Goal: Transaction & Acquisition: Book appointment/travel/reservation

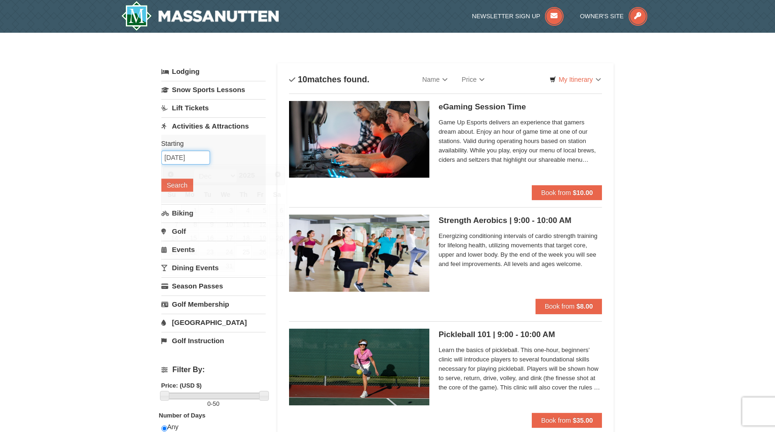
click at [197, 162] on input "[DATE]" at bounding box center [185, 158] width 49 height 14
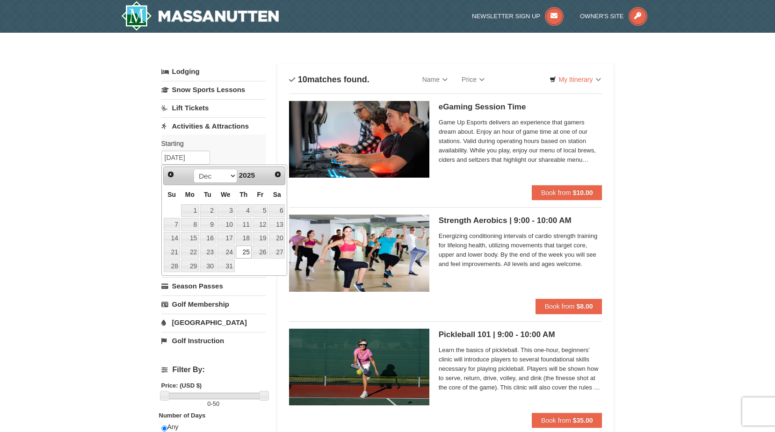
click at [243, 250] on link "25" at bounding box center [244, 252] width 16 height 13
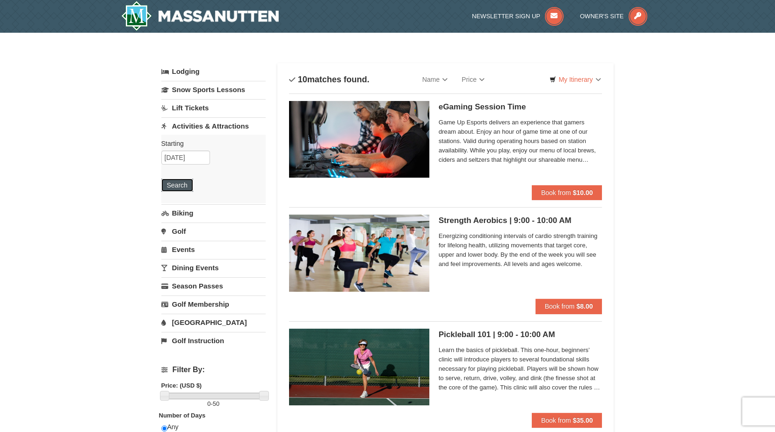
click at [181, 188] on button "Search" at bounding box center [177, 185] width 32 height 13
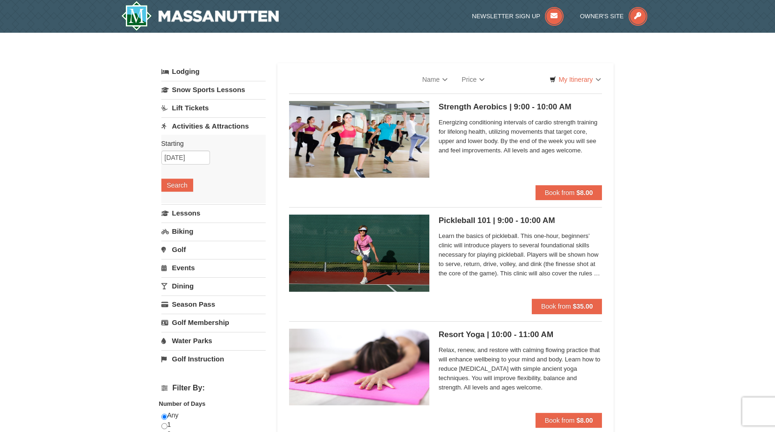
select select "9"
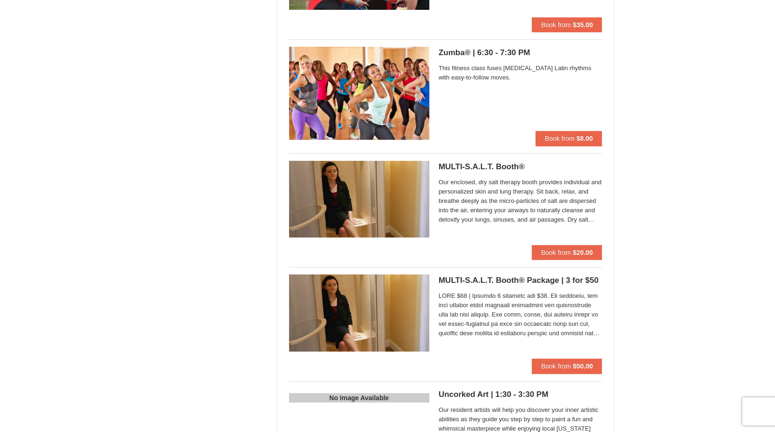
scroll to position [796, 0]
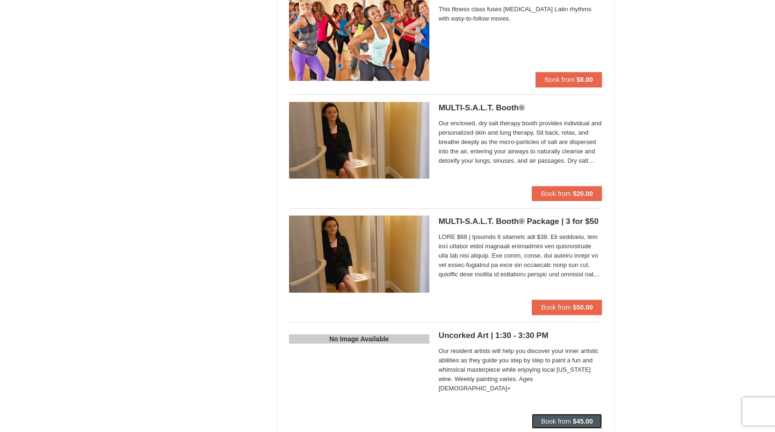
click at [563, 418] on span "Book from" at bounding box center [556, 421] width 30 height 7
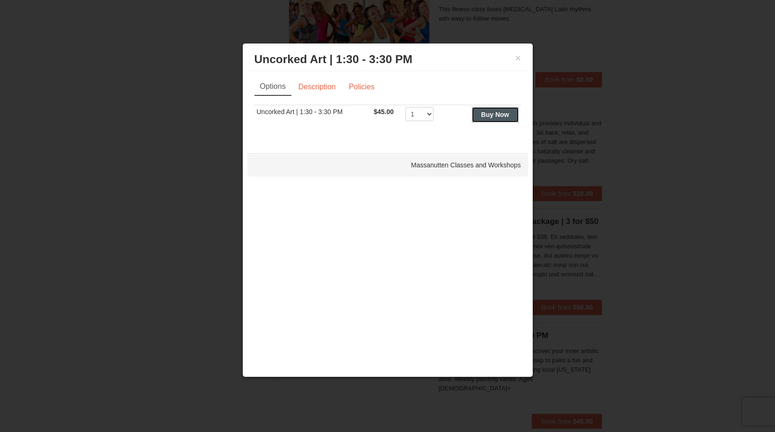
click at [491, 116] on strong "Buy Now" at bounding box center [495, 114] width 28 height 7
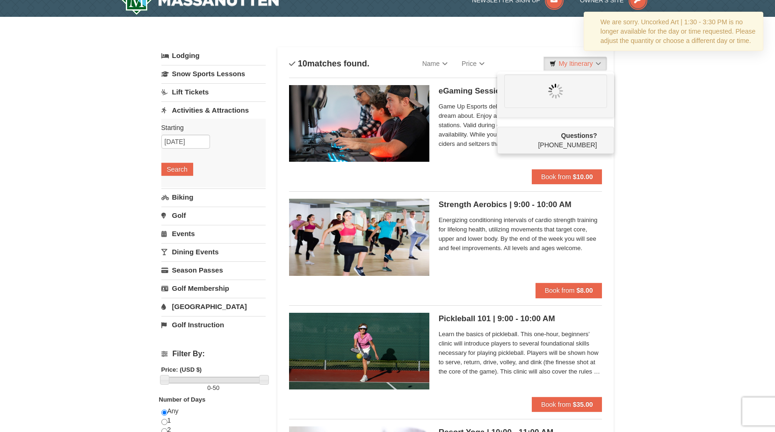
scroll to position [0, 0]
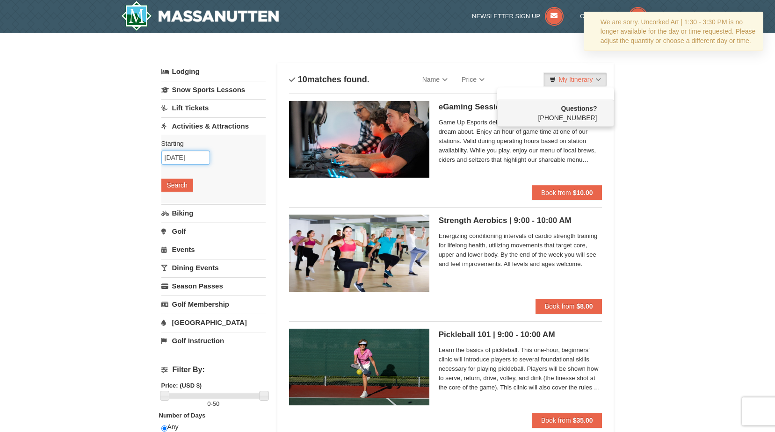
click at [187, 157] on input "[DATE]" at bounding box center [185, 158] width 49 height 14
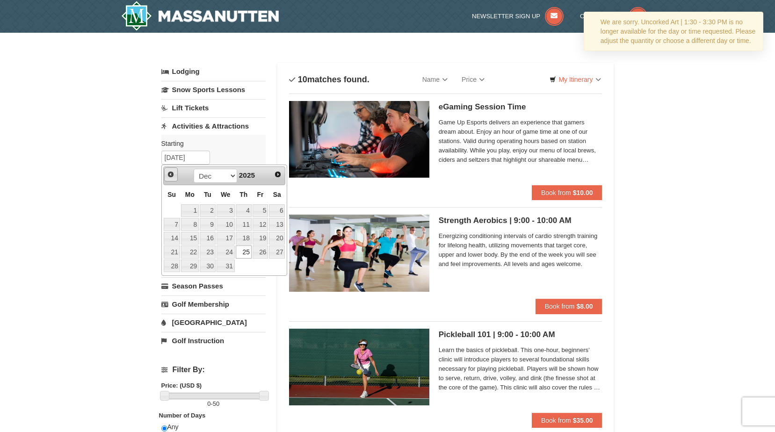
click at [175, 176] on span "Prev" at bounding box center [170, 174] width 7 height 7
click at [244, 264] on link "27" at bounding box center [244, 266] width 16 height 13
type input "11/27/2025"
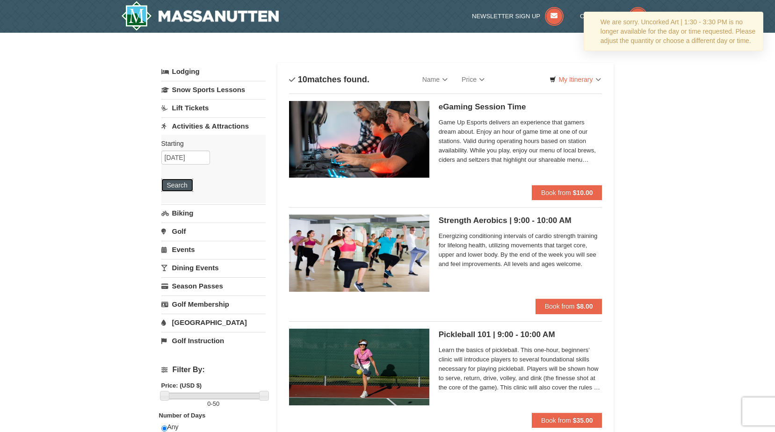
click at [187, 189] on button "Search" at bounding box center [177, 185] width 32 height 13
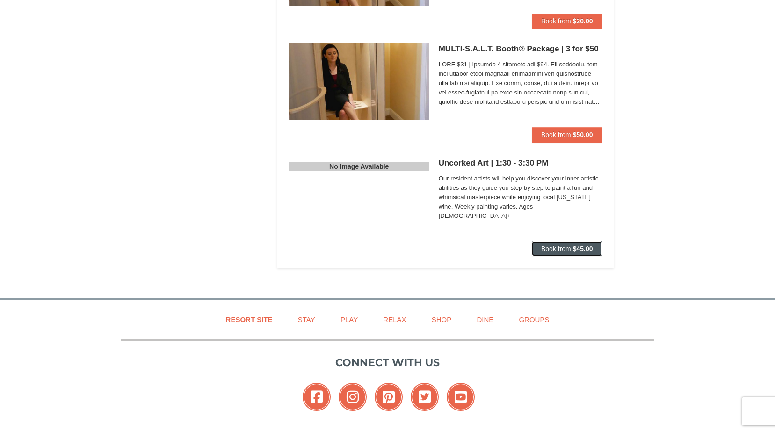
click at [556, 251] on span "Book from" at bounding box center [556, 248] width 30 height 7
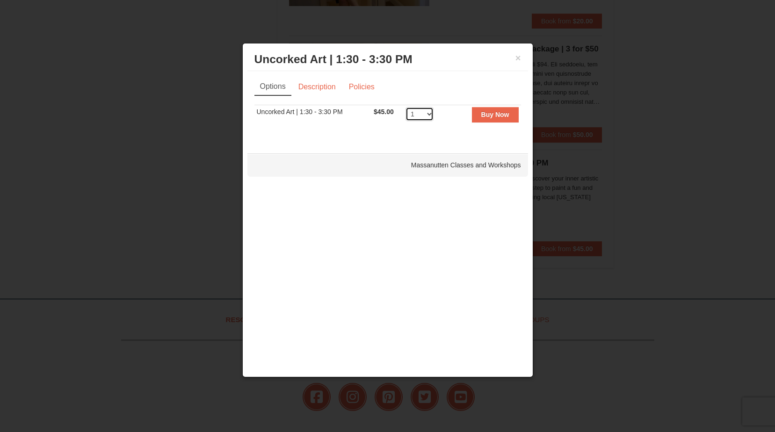
click at [418, 113] on select "1 2 3 4 5 6 7 8 9 10 11 12 13 14 15 16 17 18 19 20 21 22 23 24 25 26 27 28 29 30" at bounding box center [420, 114] width 28 height 14
click at [497, 112] on strong "Buy Now" at bounding box center [495, 114] width 28 height 7
click at [495, 117] on strong "Buy Now" at bounding box center [495, 114] width 28 height 7
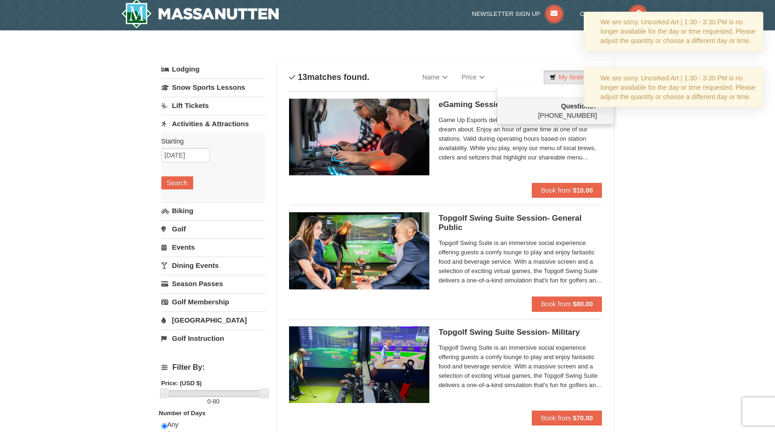
scroll to position [3, 0]
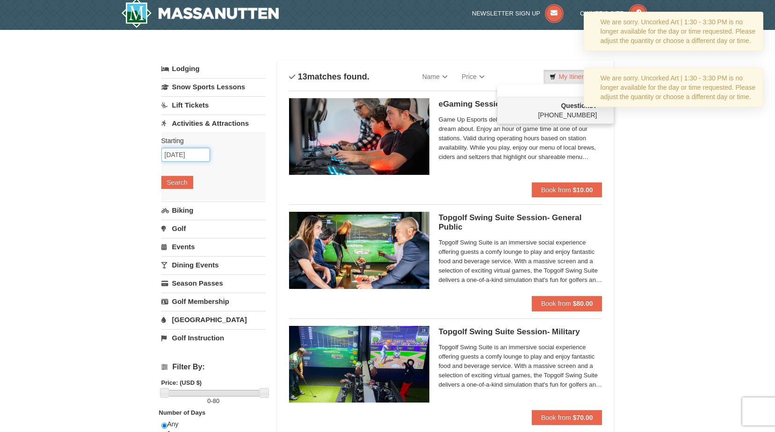
click at [193, 156] on input "11/27/2025" at bounding box center [185, 155] width 49 height 14
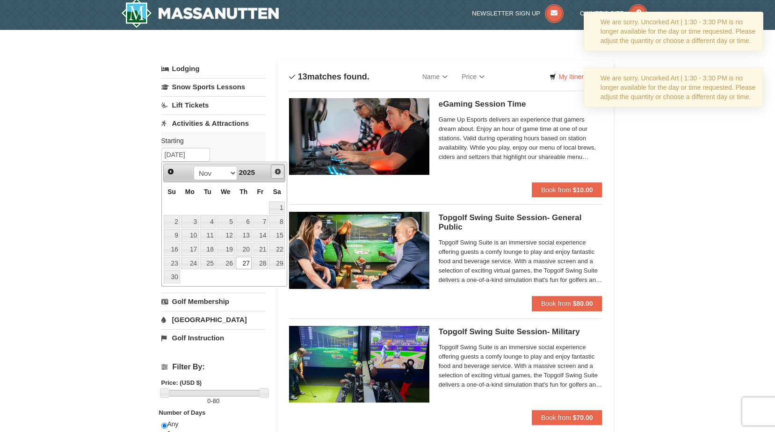
click at [282, 176] on link "Next" at bounding box center [278, 172] width 14 height 14
click at [277, 173] on span "Next" at bounding box center [277, 171] width 7 height 7
click at [174, 226] on link "4" at bounding box center [172, 221] width 16 height 13
type input "01/04/2026"
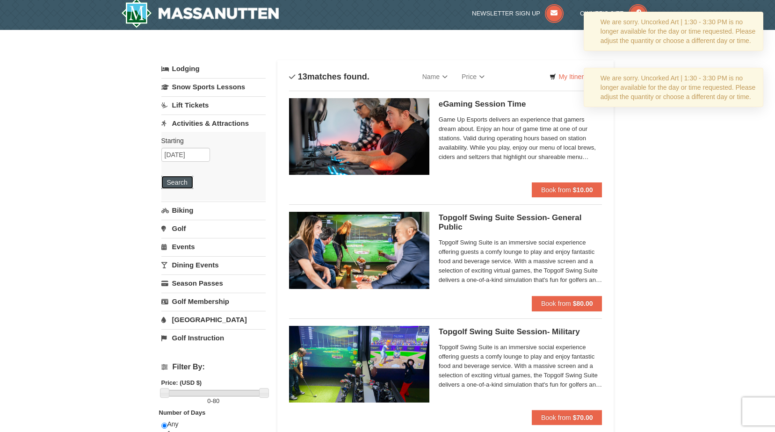
click at [176, 182] on button "Search" at bounding box center [177, 182] width 32 height 13
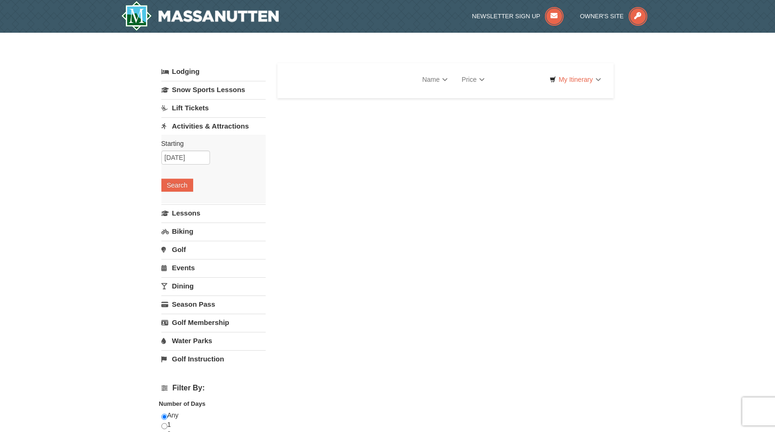
select select "9"
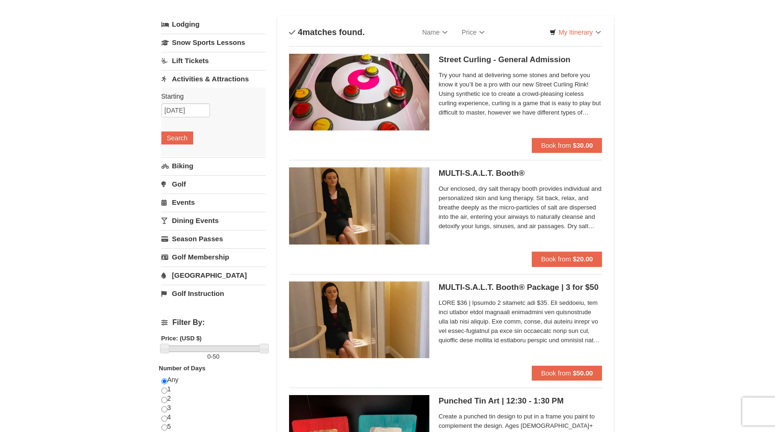
scroll to position [47, 0]
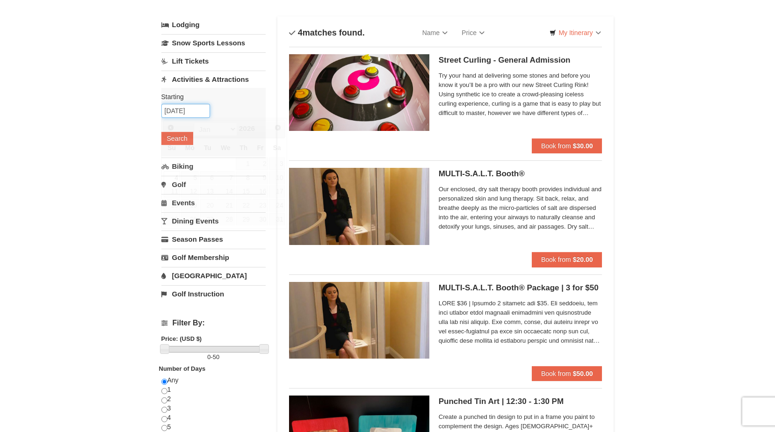
click at [188, 110] on input "01/04/2026" at bounding box center [185, 111] width 49 height 14
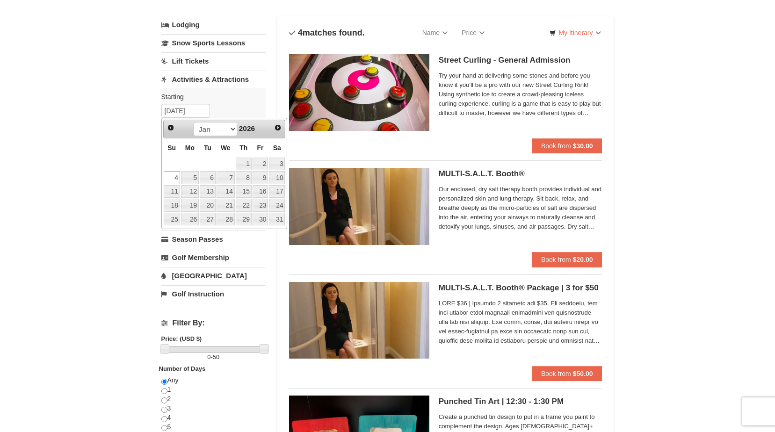
click at [234, 107] on div "Starting Please format dates MM/DD/YYYY Please format dates MM/DD/YYYY 01/04/20…" at bounding box center [213, 122] width 104 height 69
